Goal: Information Seeking & Learning: Learn about a topic

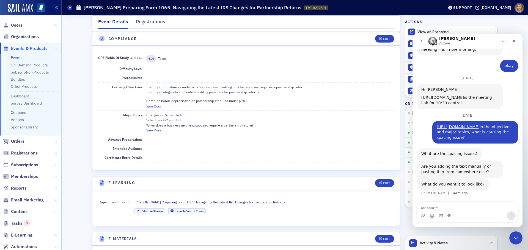
scroll to position [288, 0]
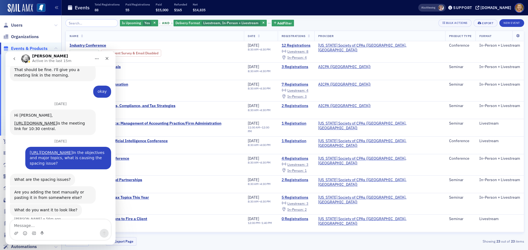
scroll to position [288, 0]
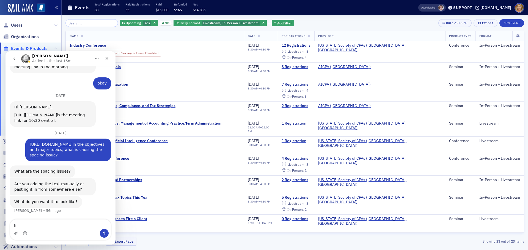
type textarea "I"
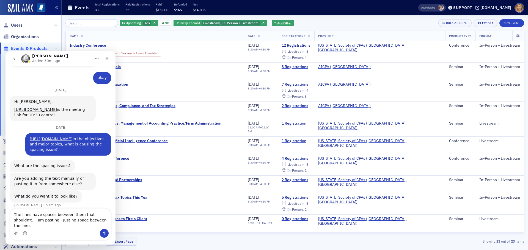
type textarea "The lines have spaces between them that shouldn't. I am pasting. Just no space …"
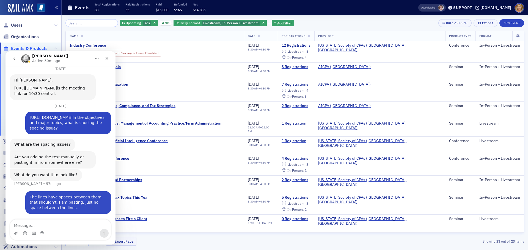
scroll to position [315, 0]
click at [135, 70] on span "Paid : $870.00 EVT-75258 Event Page" at bounding box center [116, 74] width 92 height 9
click at [106, 60] on icon "Close" at bounding box center [107, 58] width 3 height 3
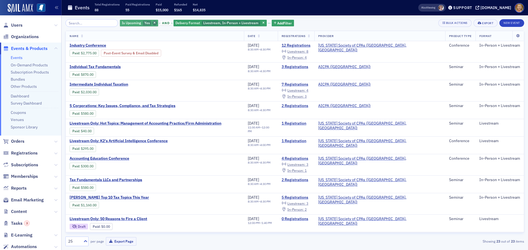
click at [153, 23] on icon "button" at bounding box center [154, 23] width 2 height 3
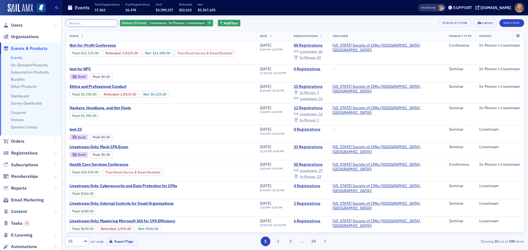
click at [101, 25] on input "search" at bounding box center [91, 23] width 52 height 8
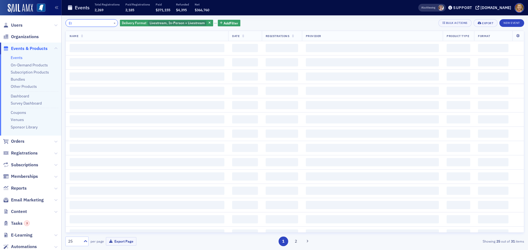
type input "E"
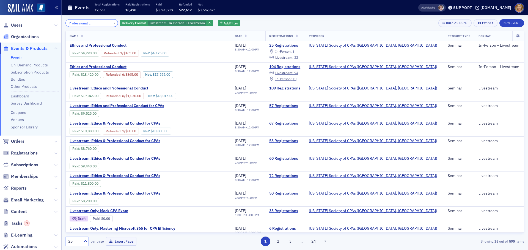
type input "Professional E"
click at [112, 24] on button "×" at bounding box center [114, 22] width 5 height 5
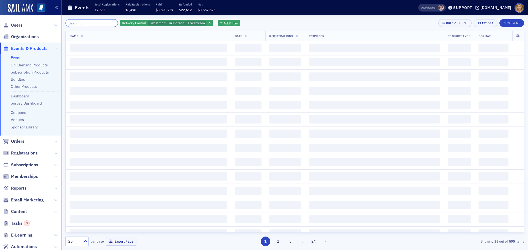
click at [106, 23] on input "search" at bounding box center [91, 23] width 52 height 8
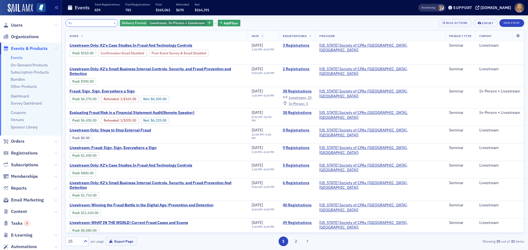
type input "F"
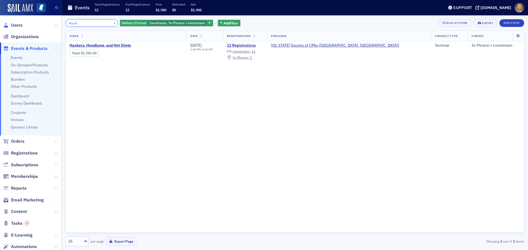
type input "Hood"
